Goal: Navigation & Orientation: Go to known website

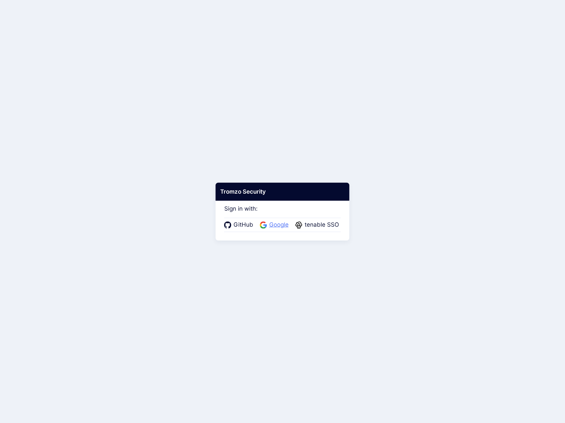
click at [272, 225] on span "Google" at bounding box center [278, 224] width 23 height 9
